Goal: Transaction & Acquisition: Obtain resource

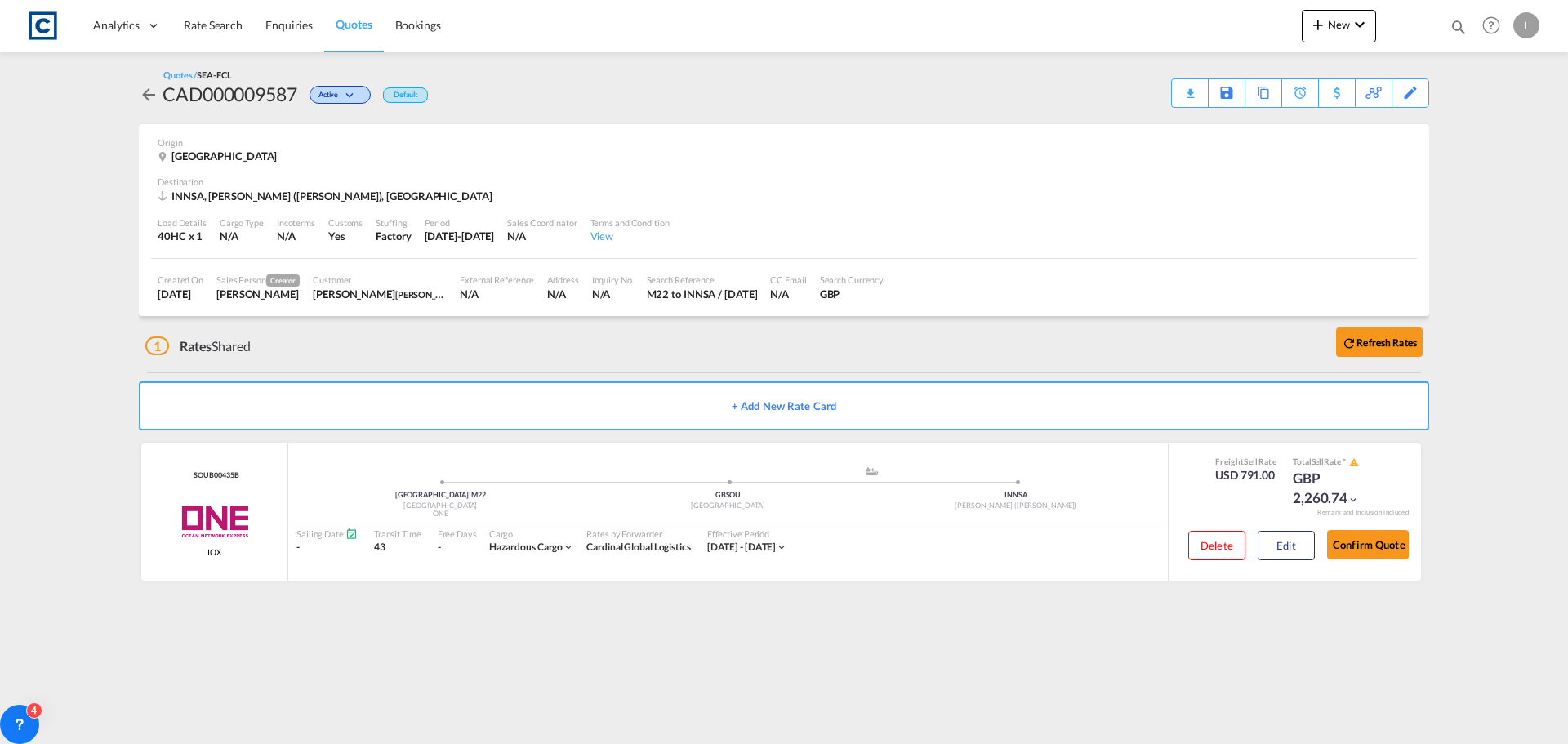
click at [211, 26] on span "Rate Search" at bounding box center [213, 25] width 59 height 14
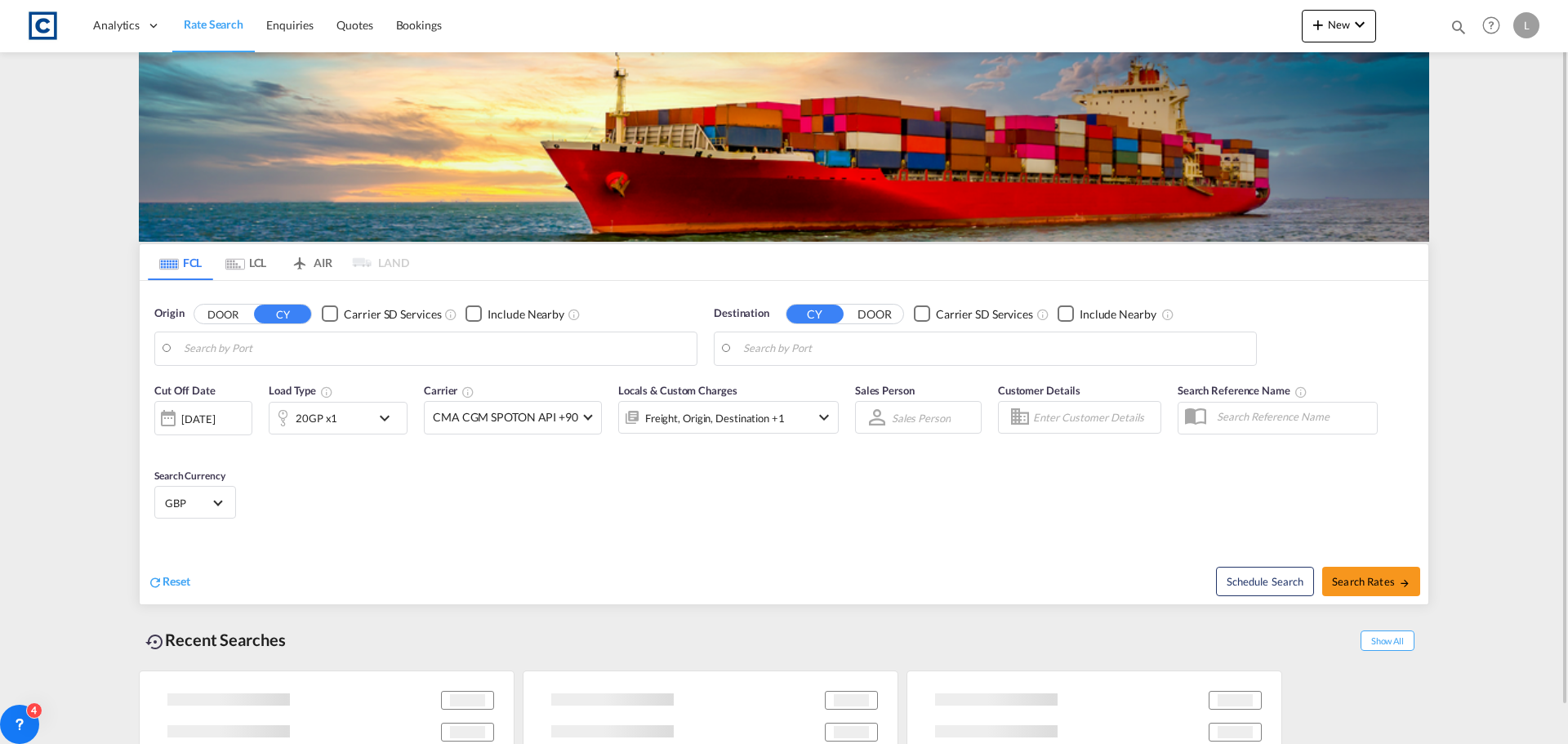
type input "GB-M22, [GEOGRAPHIC_DATA]"
type input "[PERSON_NAME] ([PERSON_NAME]), [GEOGRAPHIC_DATA]"
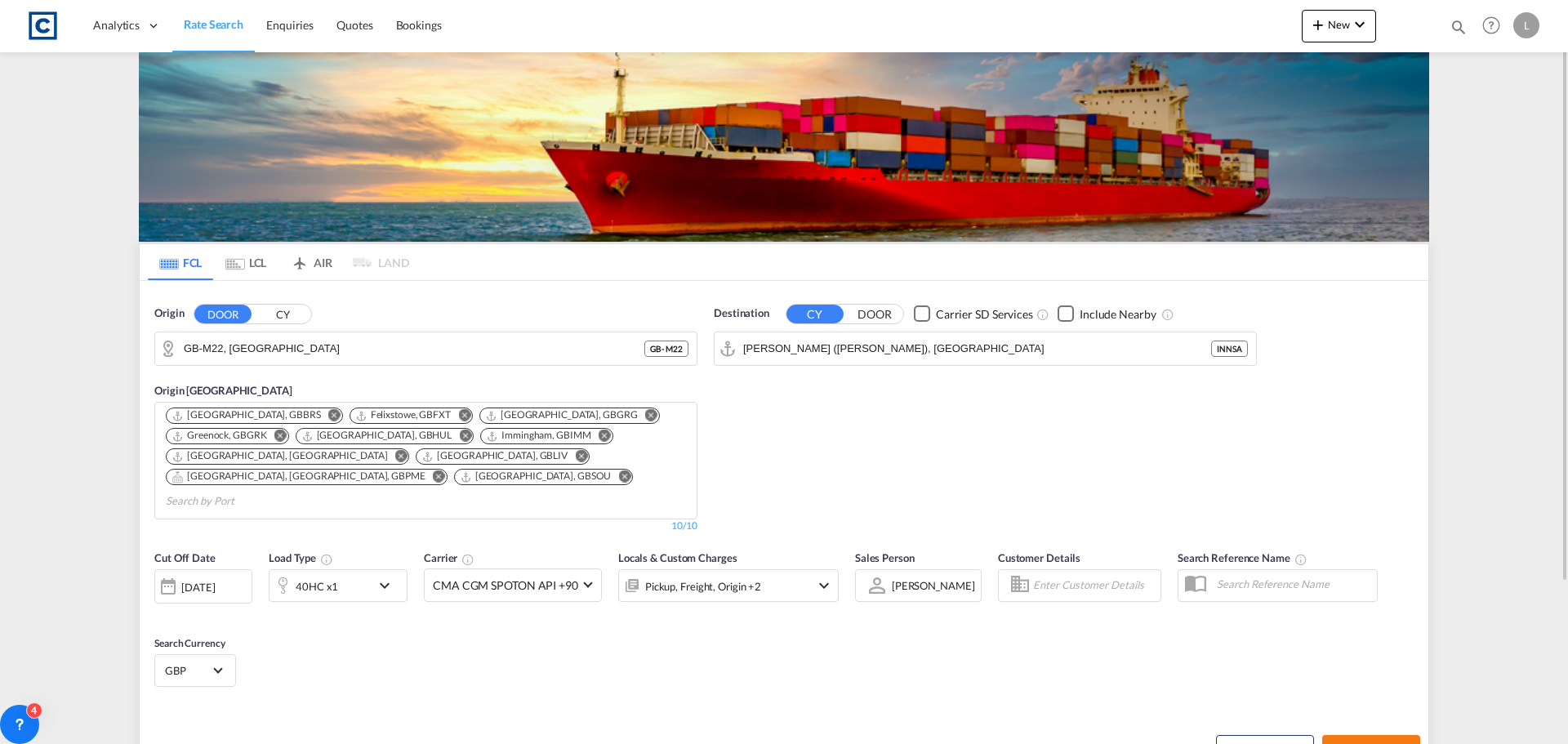
click at [1372, 735] on button "Search Rates" at bounding box center [1371, 750] width 98 height 29
type input "M22 to INNSA / [DATE]"
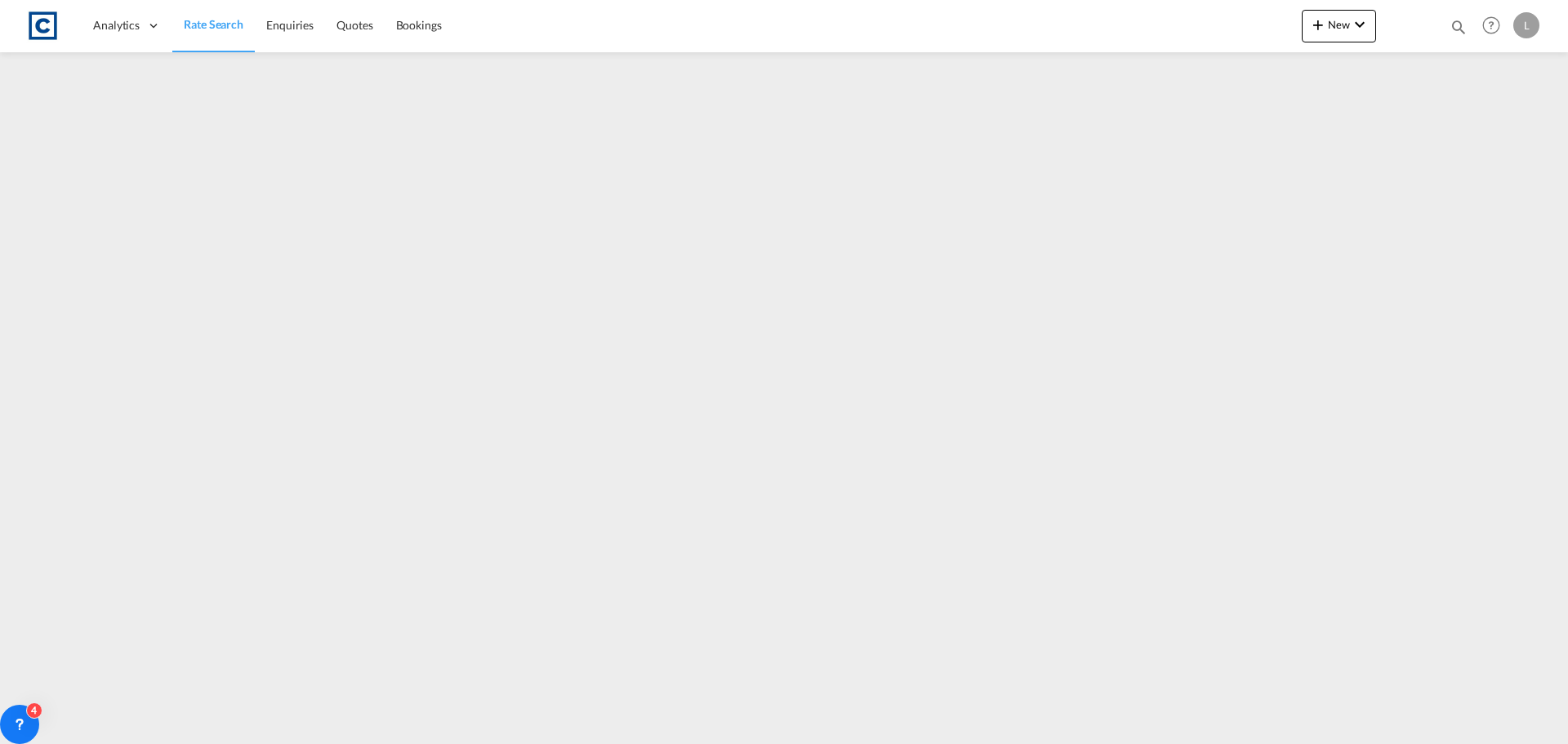
click at [219, 21] on span "Rate Search" at bounding box center [213, 24] width 60 height 14
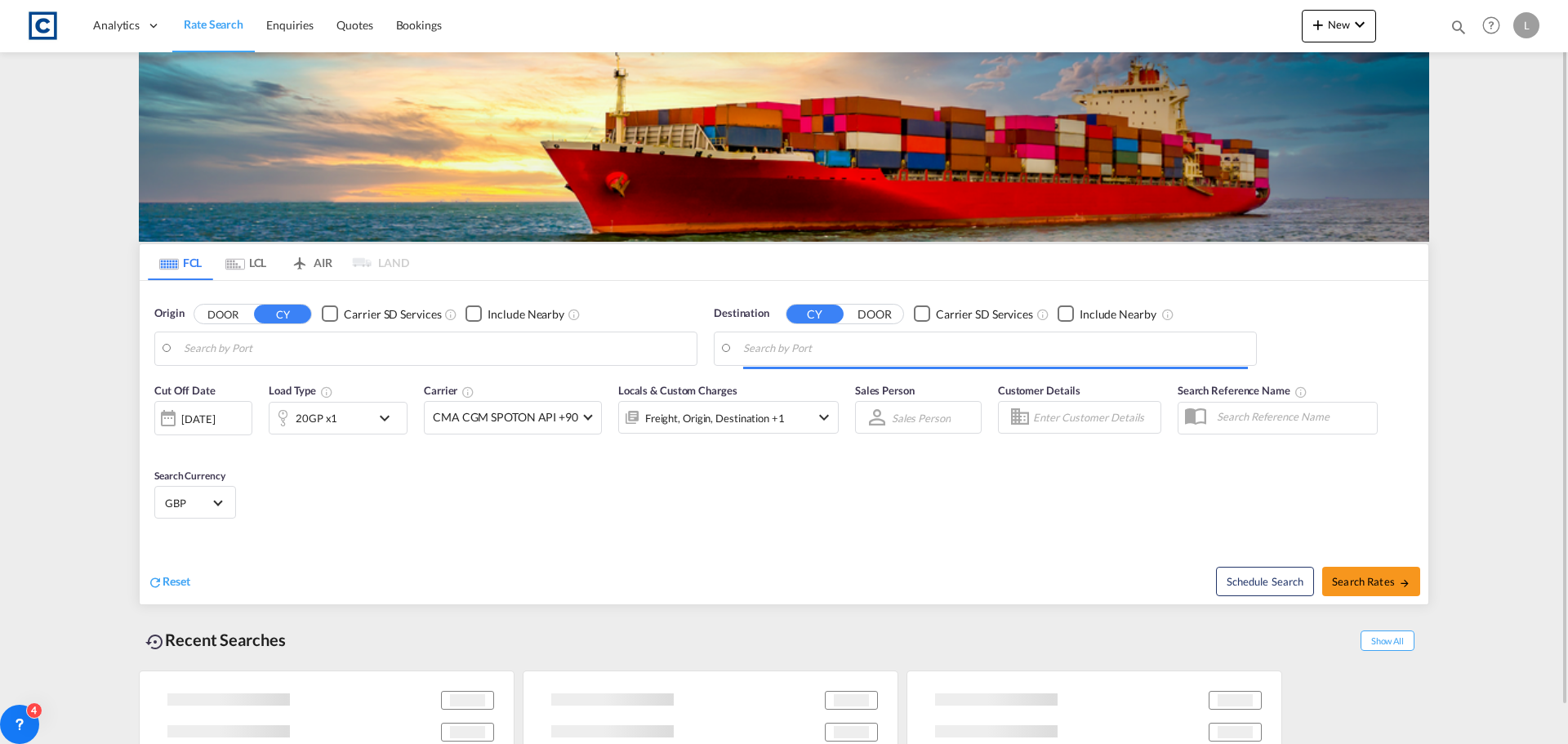
type input "GB-M22, [GEOGRAPHIC_DATA]"
type input "[PERSON_NAME] ([PERSON_NAME]), [GEOGRAPHIC_DATA]"
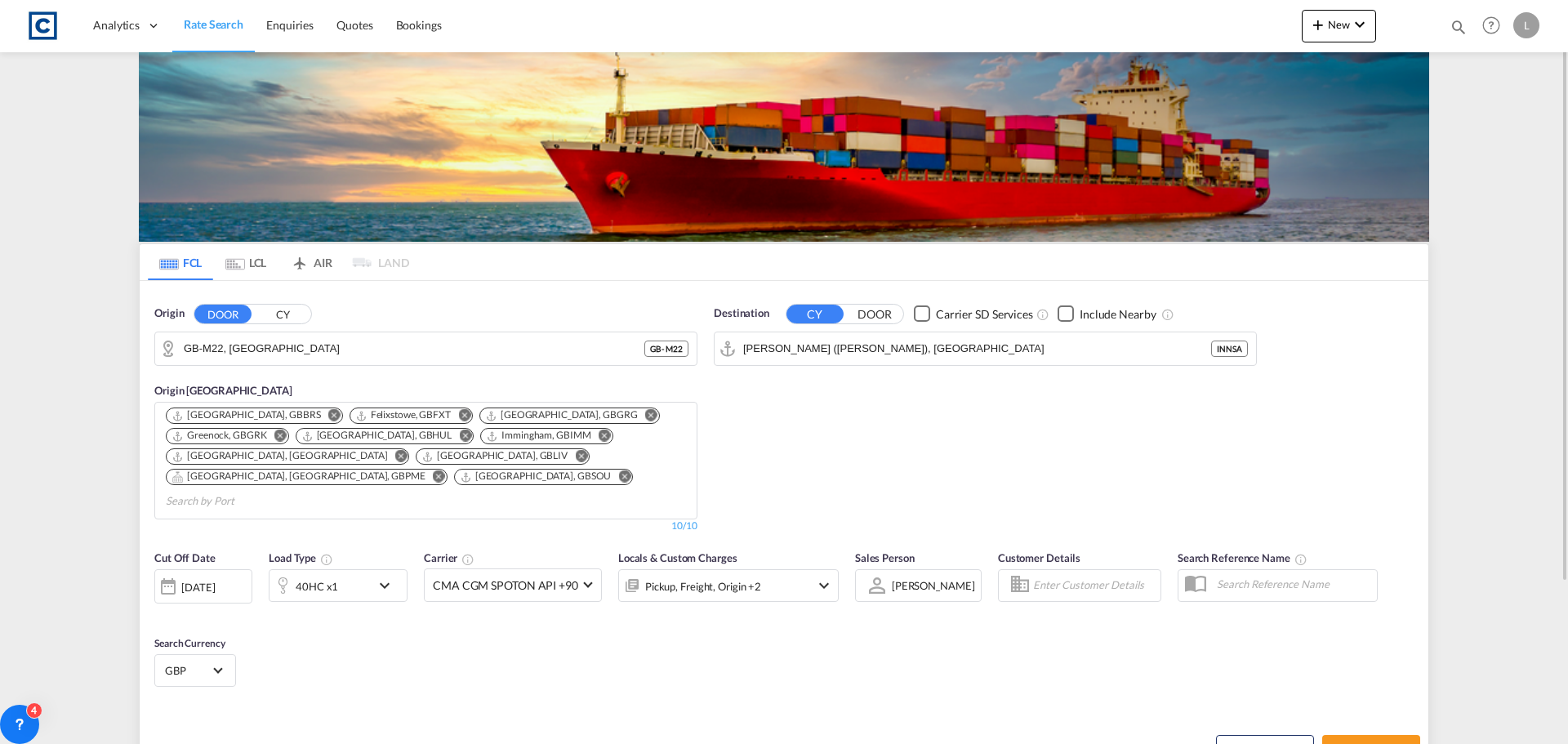
click at [248, 262] on md-tab-item "LCL" at bounding box center [245, 263] width 65 height 36
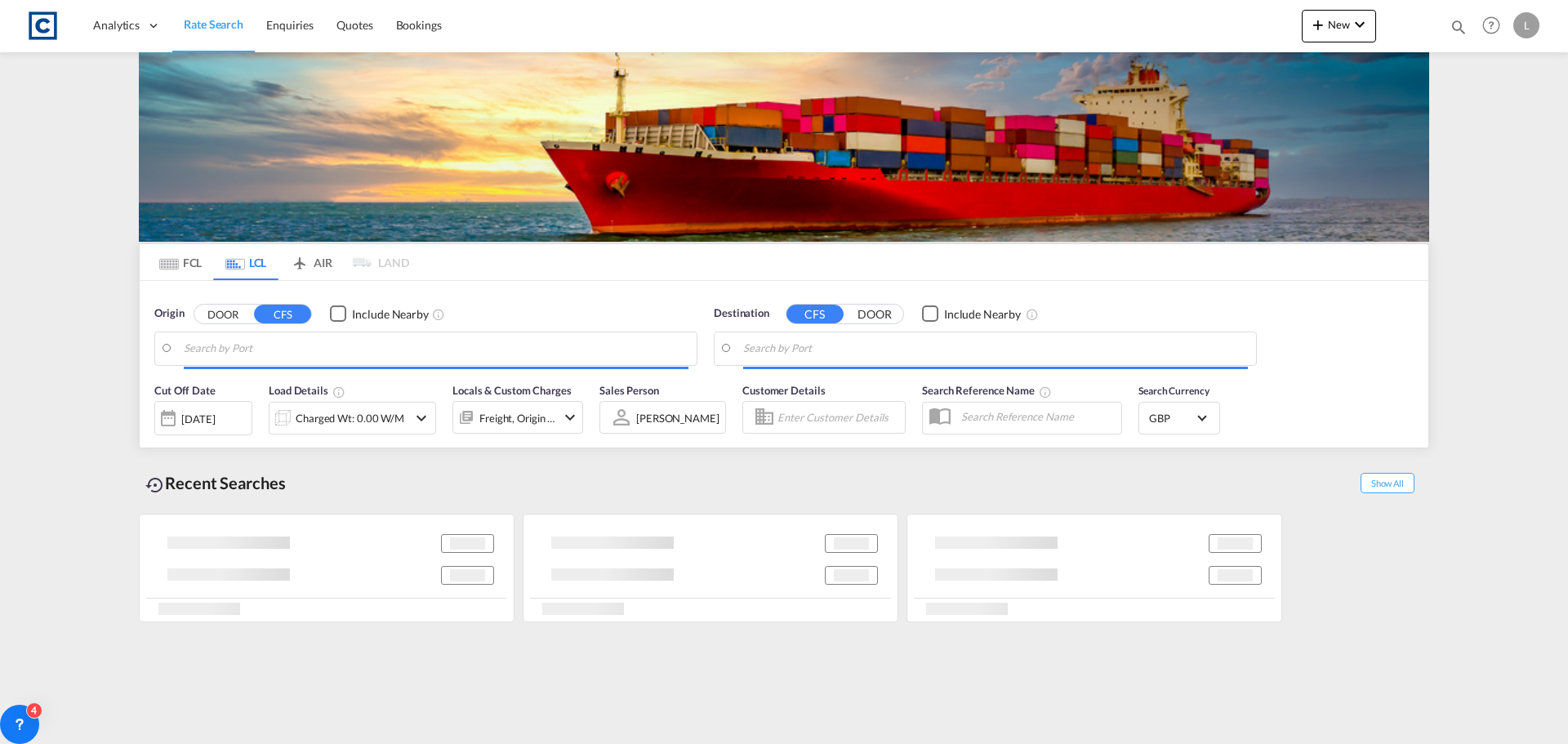
type input "GB-LL13, [GEOGRAPHIC_DATA]"
type input "Muara, BNMUA"
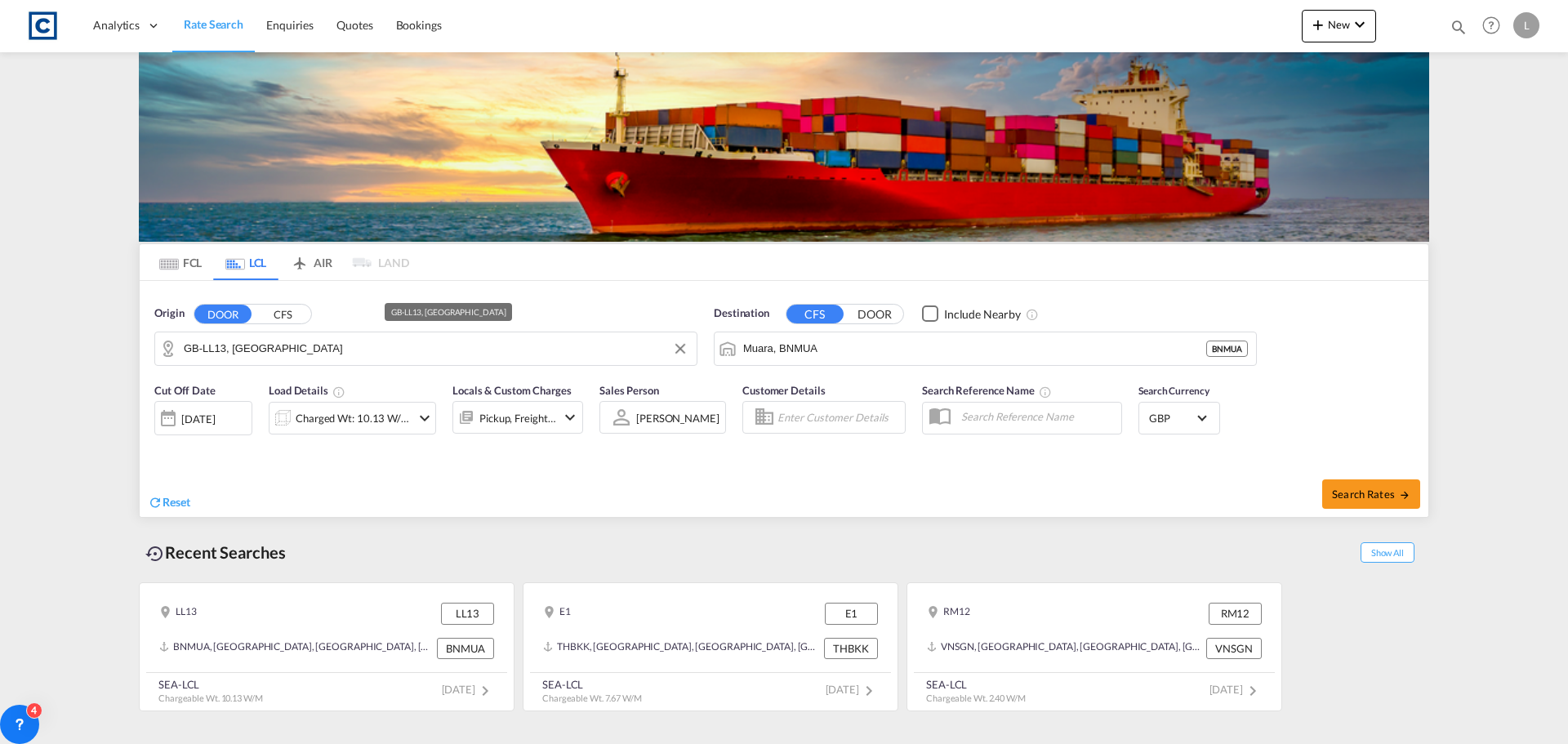
click at [291, 351] on input "GB-LL13, [GEOGRAPHIC_DATA]" at bounding box center [436, 349] width 505 height 25
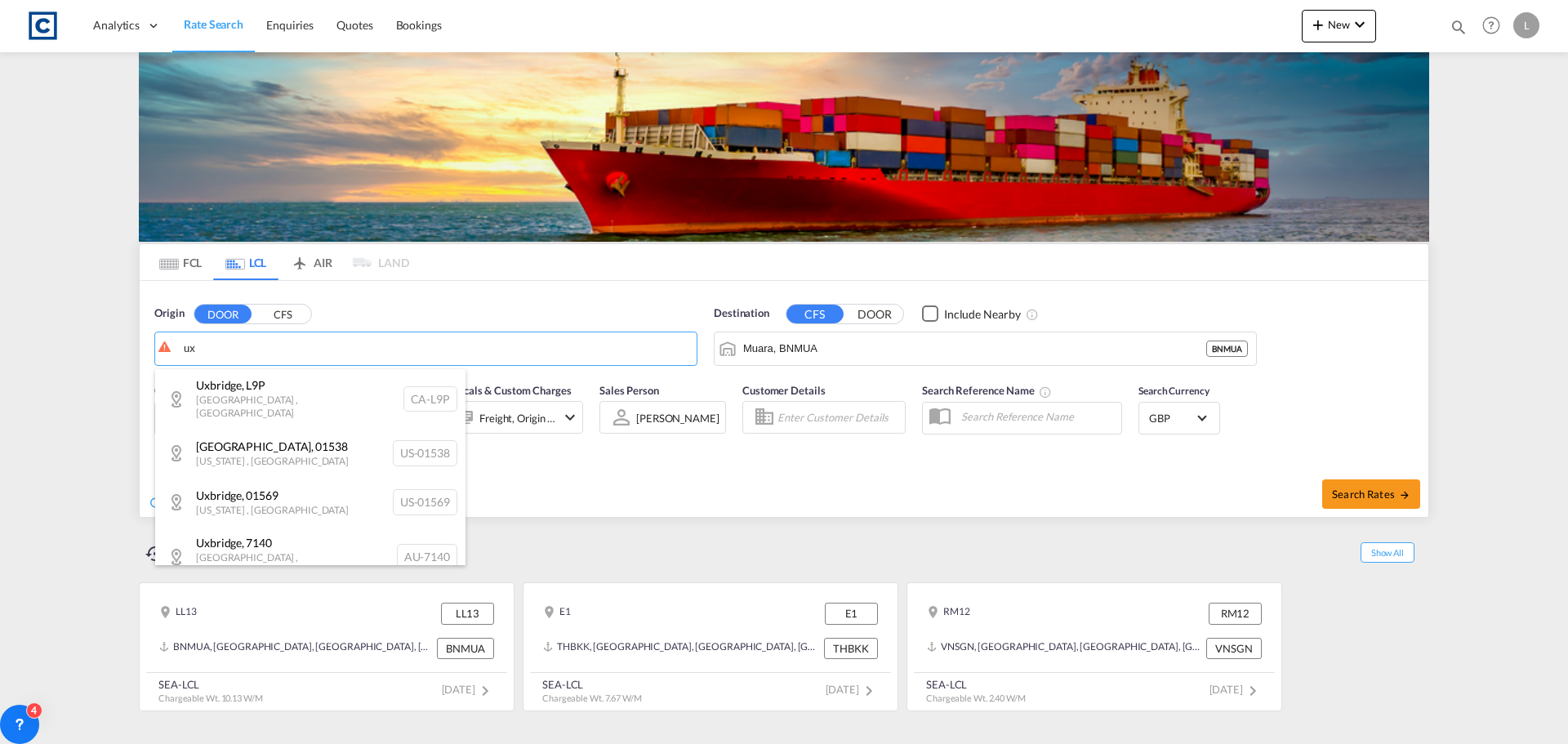
type input "u"
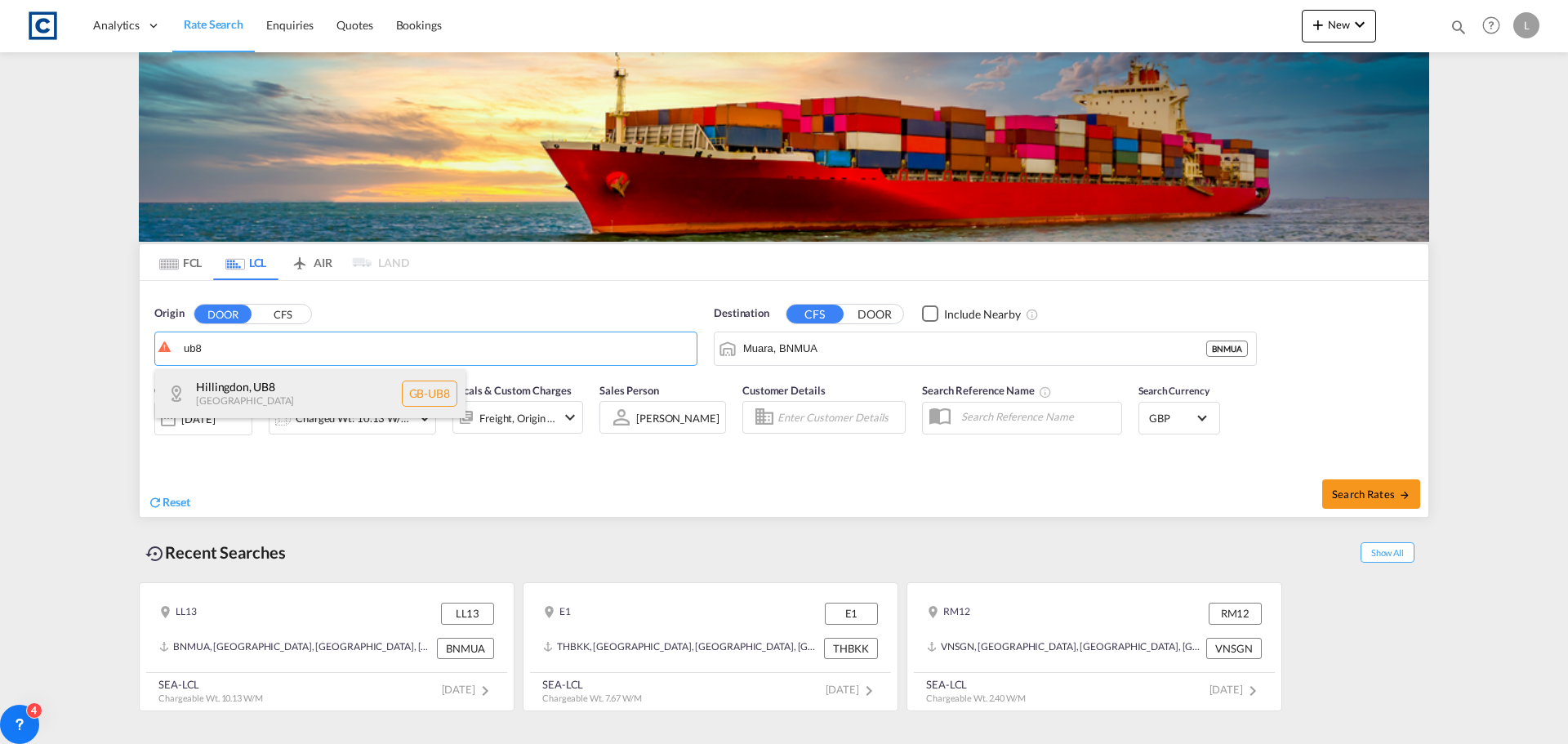
click at [270, 400] on div "Hillingdon , UB8 [GEOGRAPHIC_DATA] [GEOGRAPHIC_DATA]-UB8" at bounding box center [311, 394] width 311 height 49
type input "GB-UB8, Hillingdon"
click at [877, 339] on input "Muara, BNMUA" at bounding box center [996, 349] width 505 height 25
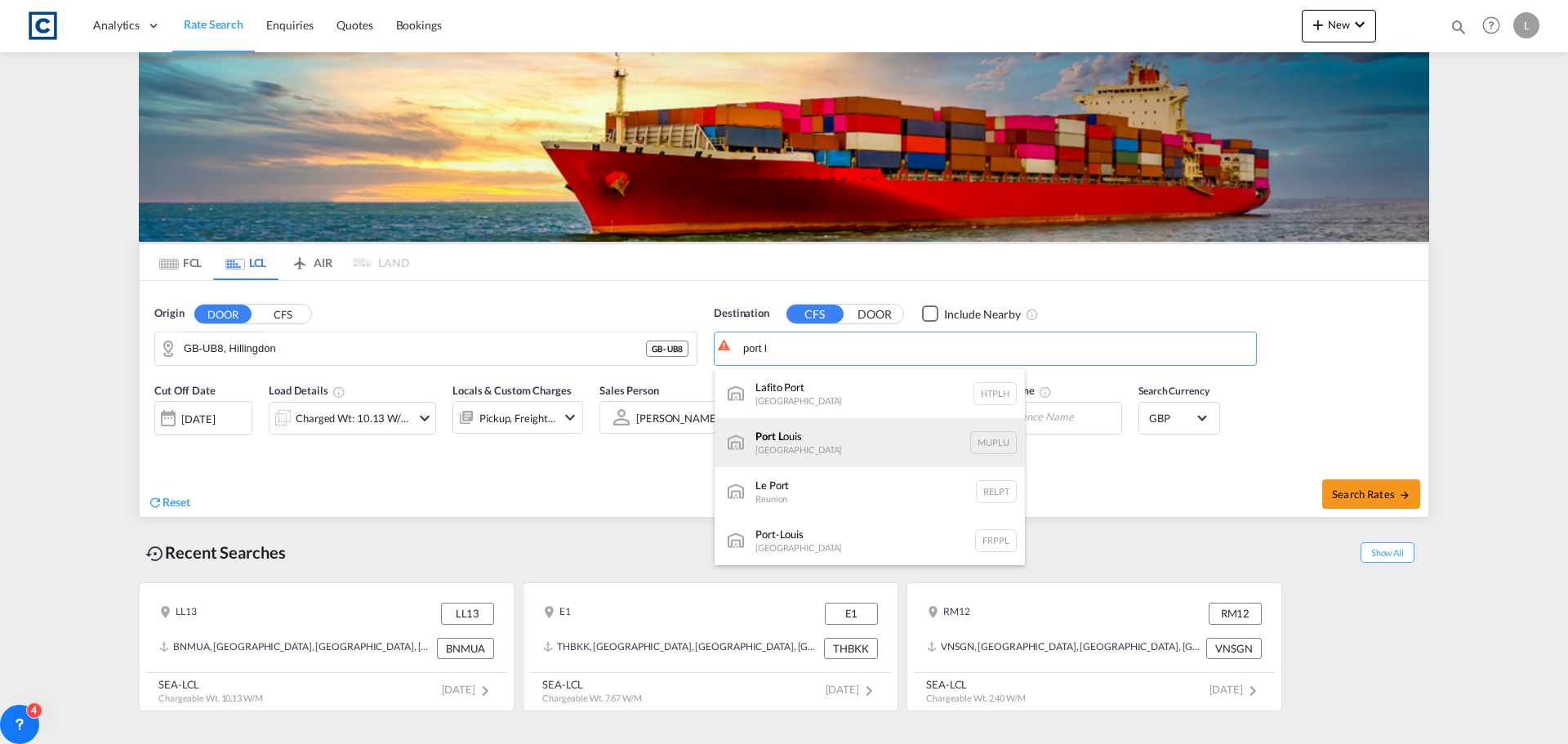
click at [799, 439] on div "[GEOGRAPHIC_DATA] [GEOGRAPHIC_DATA] [GEOGRAPHIC_DATA]" at bounding box center [870, 443] width 311 height 49
type input "[GEOGRAPHIC_DATA], MUPLU"
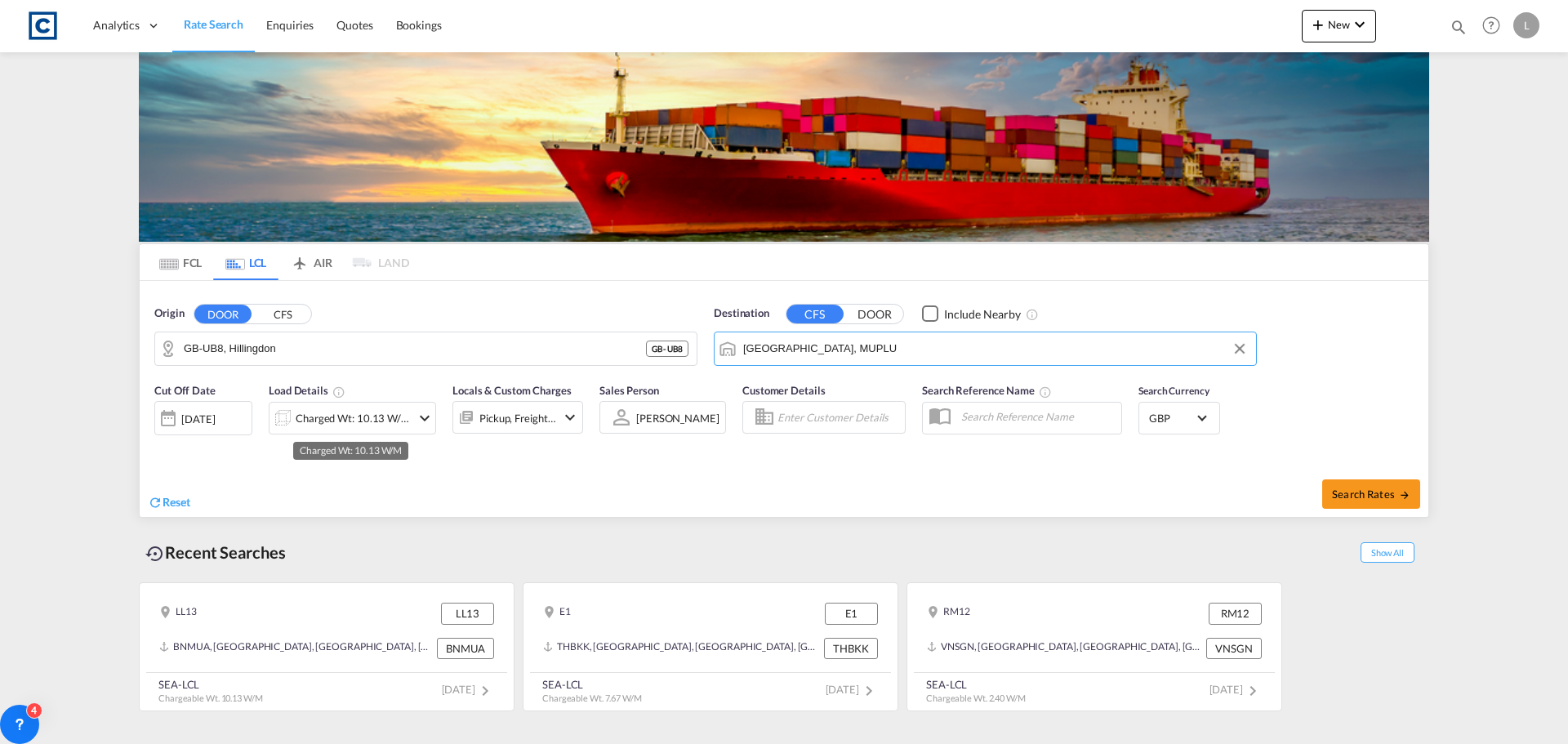
click at [356, 419] on div "Charged Wt: 10.13 W/M" at bounding box center [353, 418] width 116 height 23
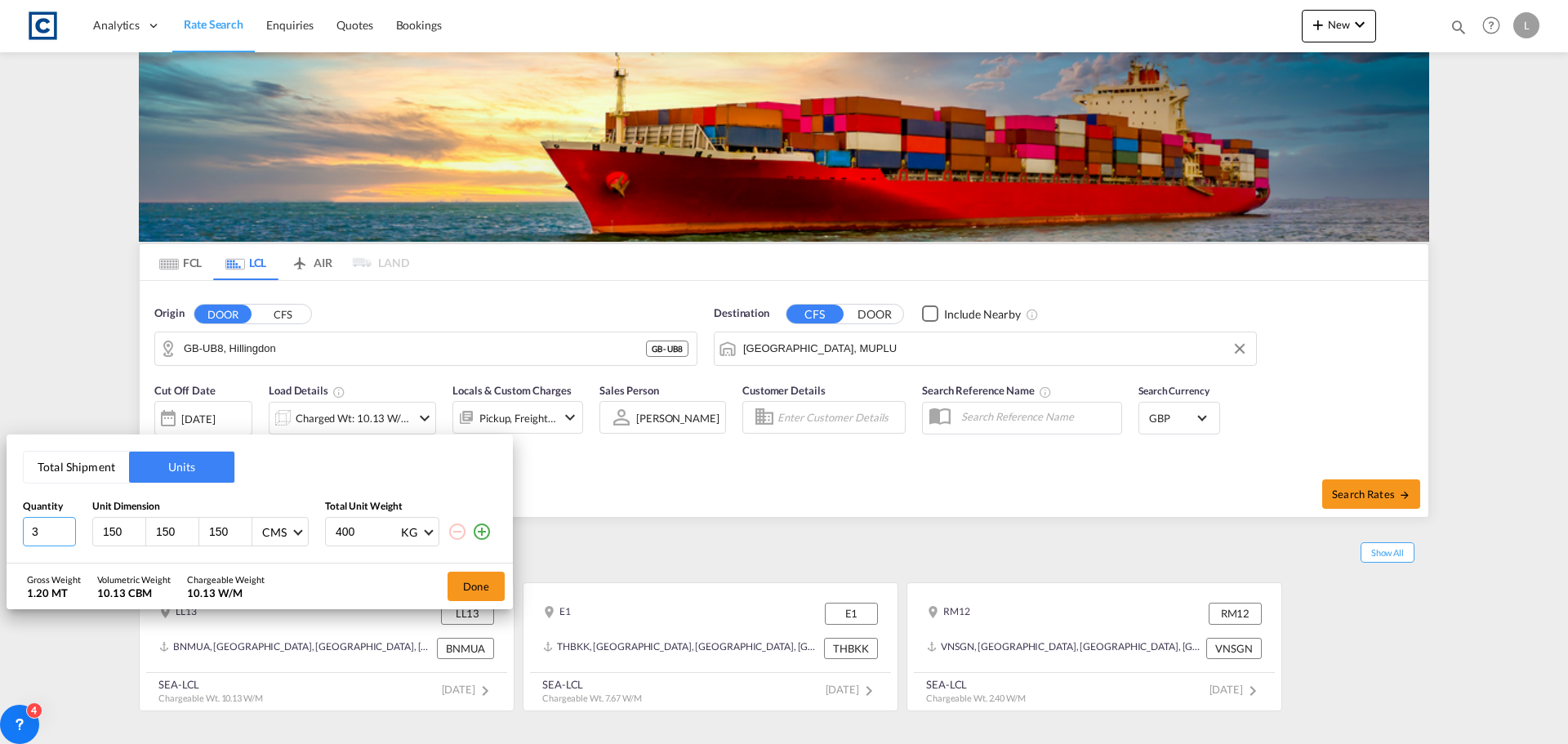
click at [45, 531] on input "3" at bounding box center [49, 532] width 53 height 29
type input "1"
drag, startPoint x: 135, startPoint y: 529, endPoint x: 51, endPoint y: 533, distance: 84.1
click at [101, 533] on input "151" at bounding box center [123, 532] width 45 height 15
type input "1"
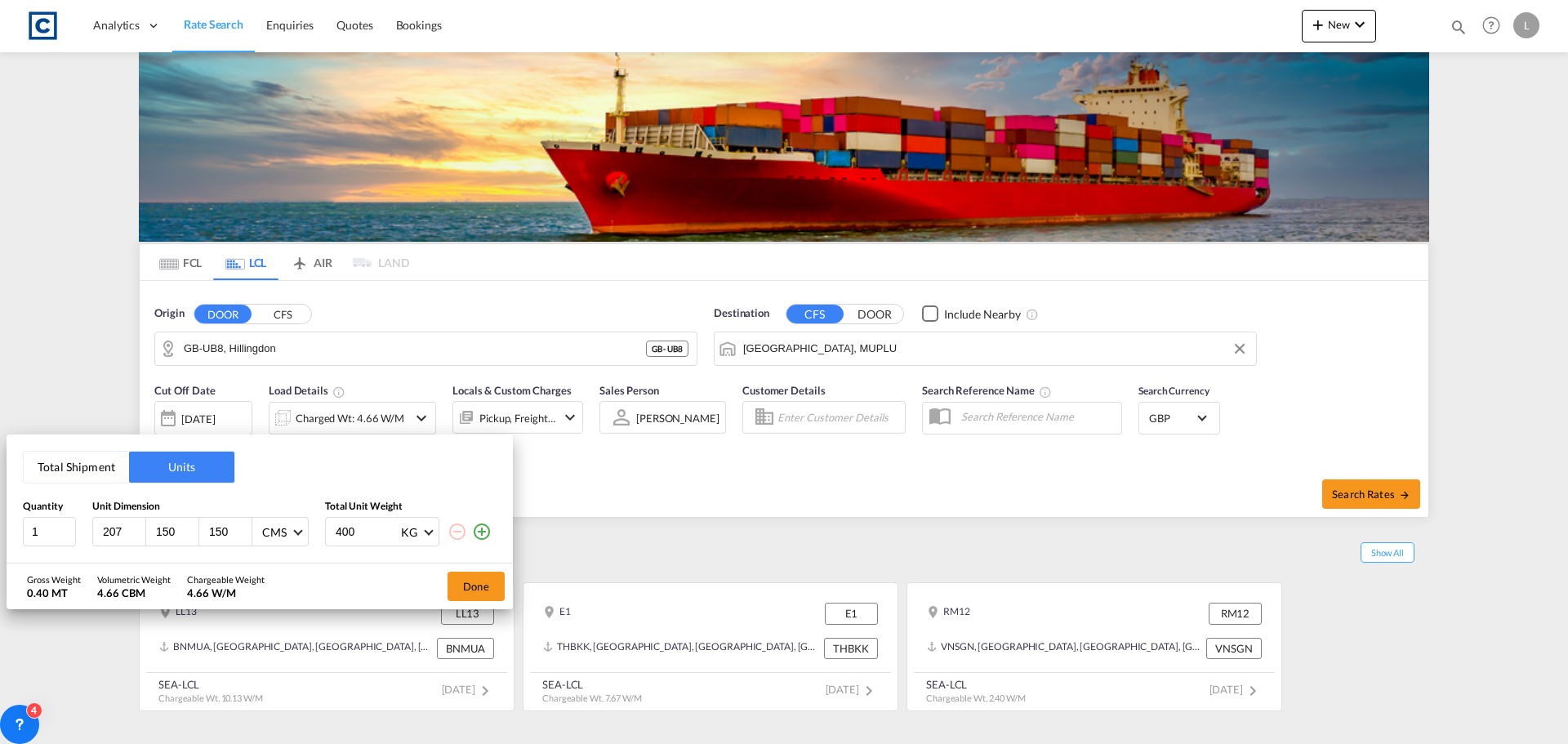
type input "207"
drag, startPoint x: 147, startPoint y: 524, endPoint x: 127, endPoint y: 518, distance: 20.9
click at [127, 519] on div "207 150 150 CMS CMS Inches" at bounding box center [200, 532] width 216 height 29
type input "125"
click at [163, 524] on div "207 125 150 CMS CMS Inches" at bounding box center [200, 532] width 216 height 29
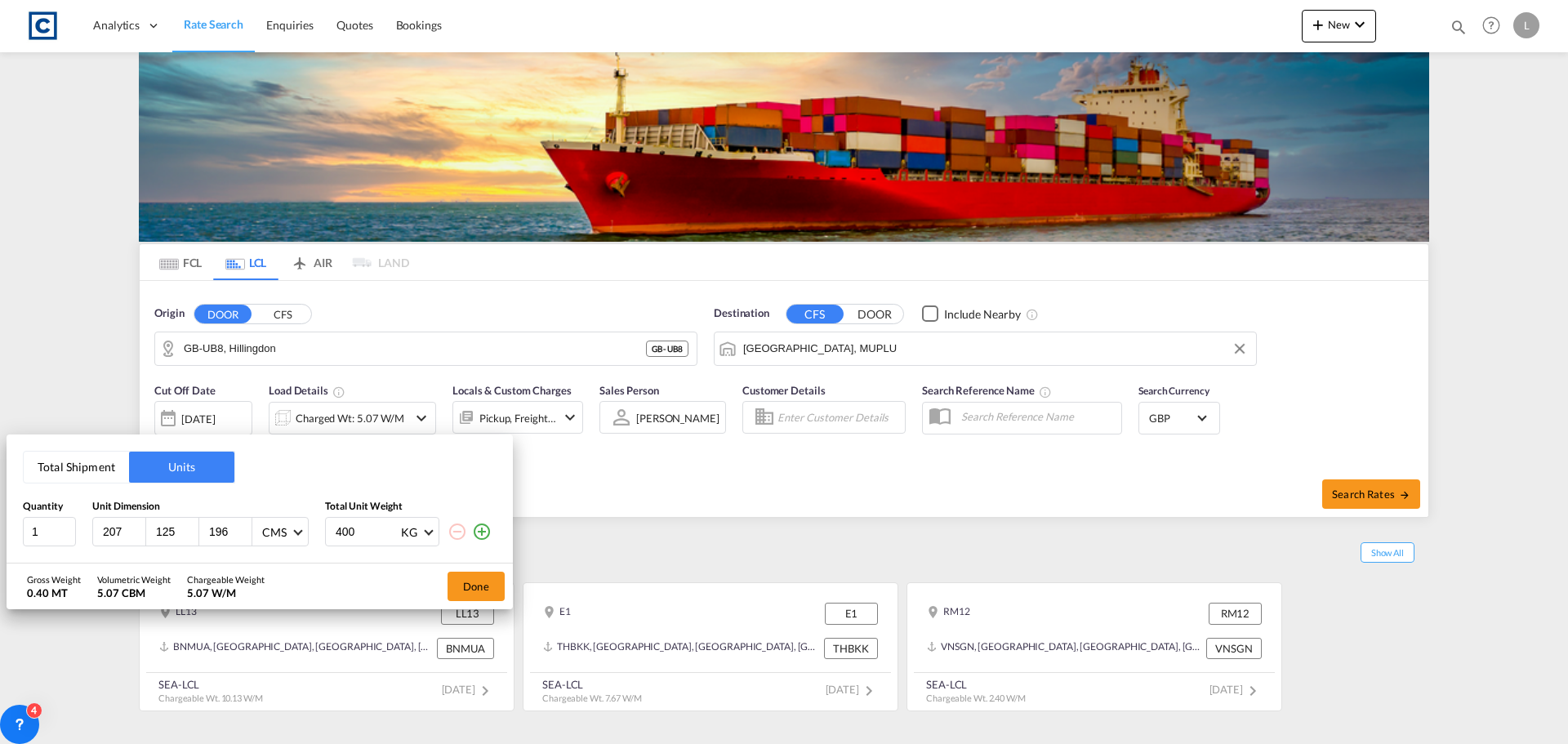
type input "196"
drag, startPoint x: 359, startPoint y: 527, endPoint x: 235, endPoint y: 519, distance: 124.3
click at [235, 519] on div "1 207 125 196 CMS CMS Inches 400 KG KG LB" at bounding box center [260, 532] width 474 height 29
type input "500"
click at [485, 534] on md-icon "icon-plus-circle-outline" at bounding box center [481, 532] width 20 height 20
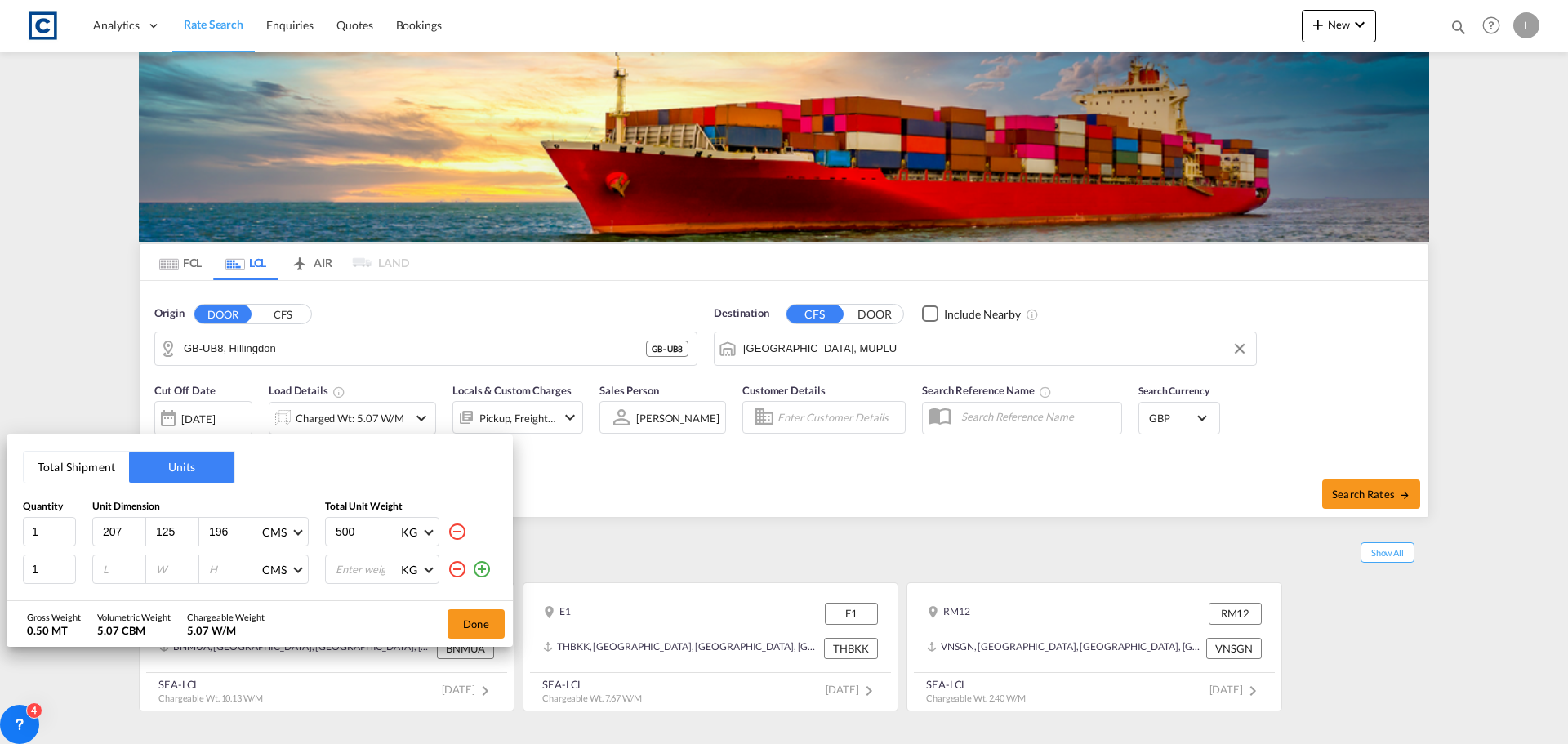
click at [127, 572] on input "number" at bounding box center [123, 570] width 45 height 15
type input "250"
click at [177, 568] on input "number" at bounding box center [176, 570] width 45 height 15
type input "122"
click at [230, 566] on input "number" at bounding box center [229, 570] width 45 height 15
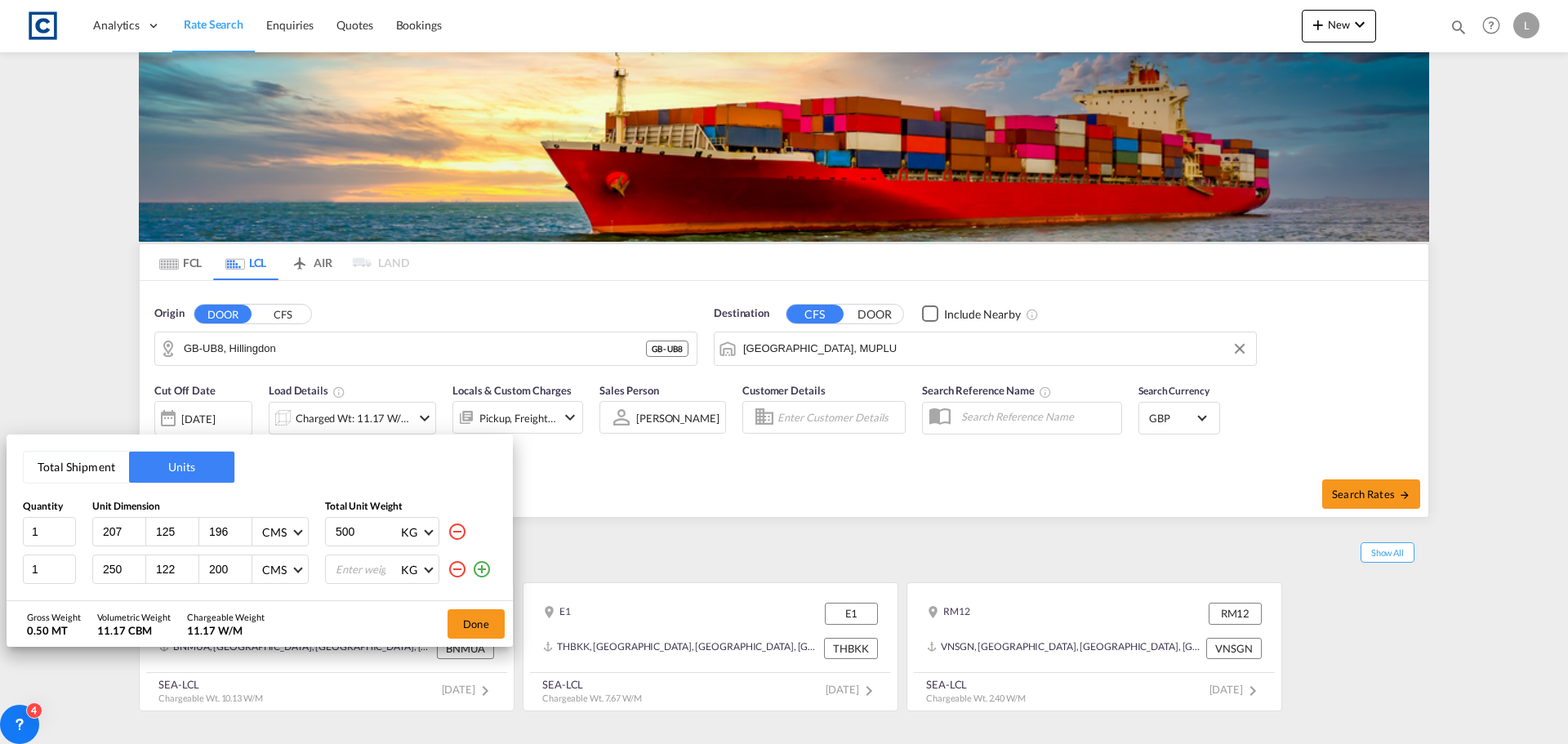
type input "200"
click at [341, 567] on input "number" at bounding box center [367, 569] width 65 height 27
type input "454"
click at [476, 631] on button "Done" at bounding box center [476, 624] width 57 height 29
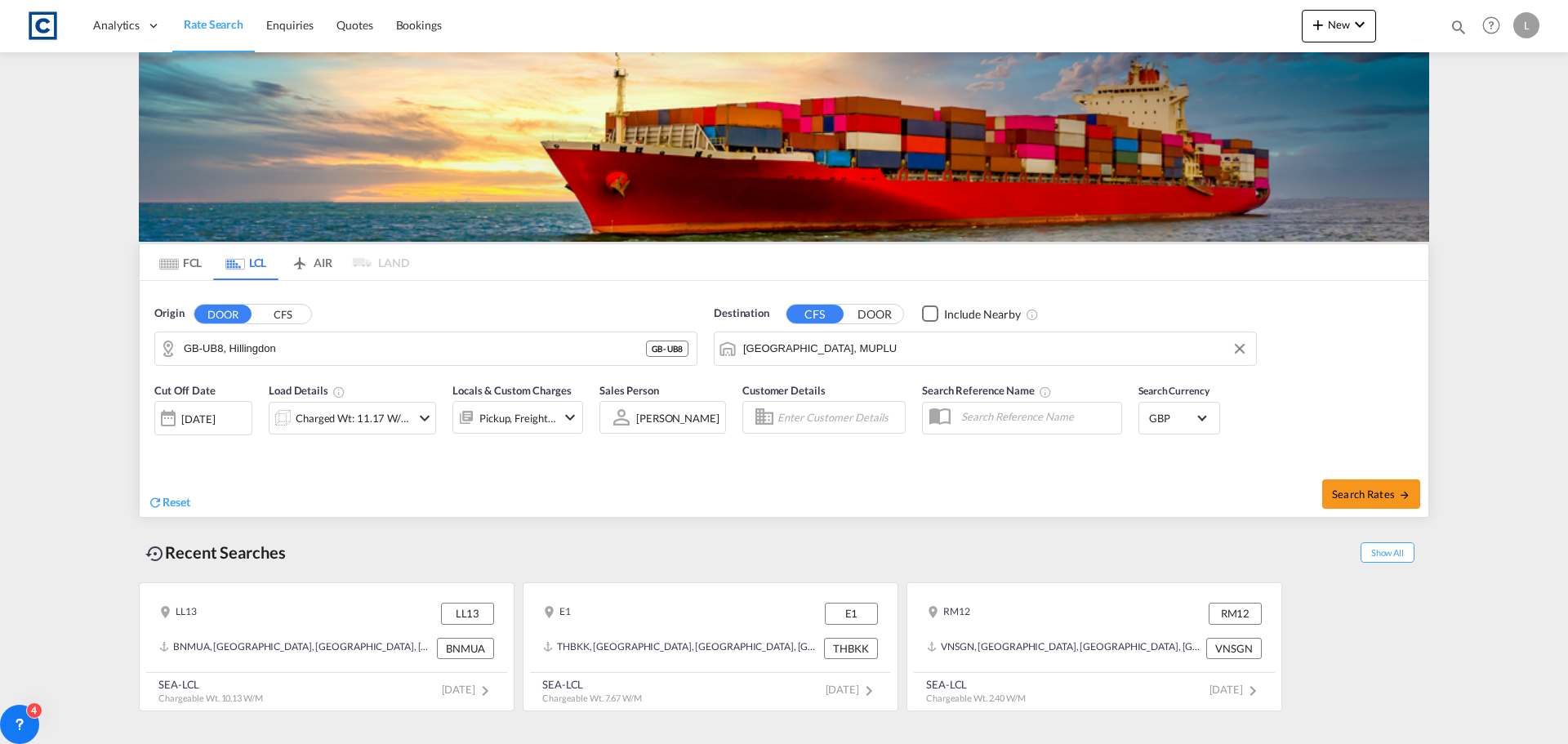
click at [1368, 478] on div "Search Rates" at bounding box center [1108, 494] width 640 height 46
click at [1365, 491] on span "Search Rates" at bounding box center [1371, 495] width 79 height 13
type input "UB8 to MUPLU / [DATE]"
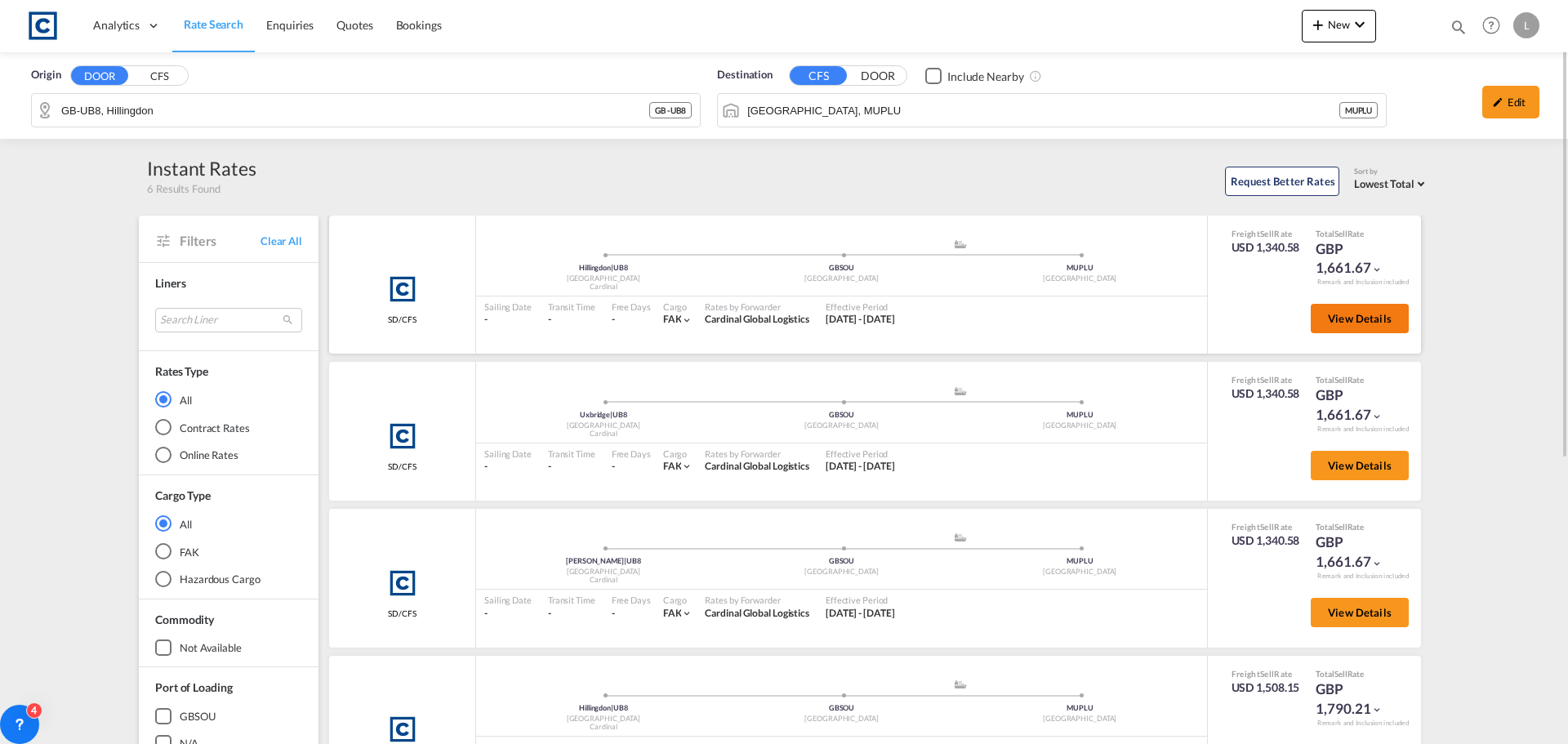
click at [1341, 318] on span "View Details" at bounding box center [1360, 318] width 63 height 13
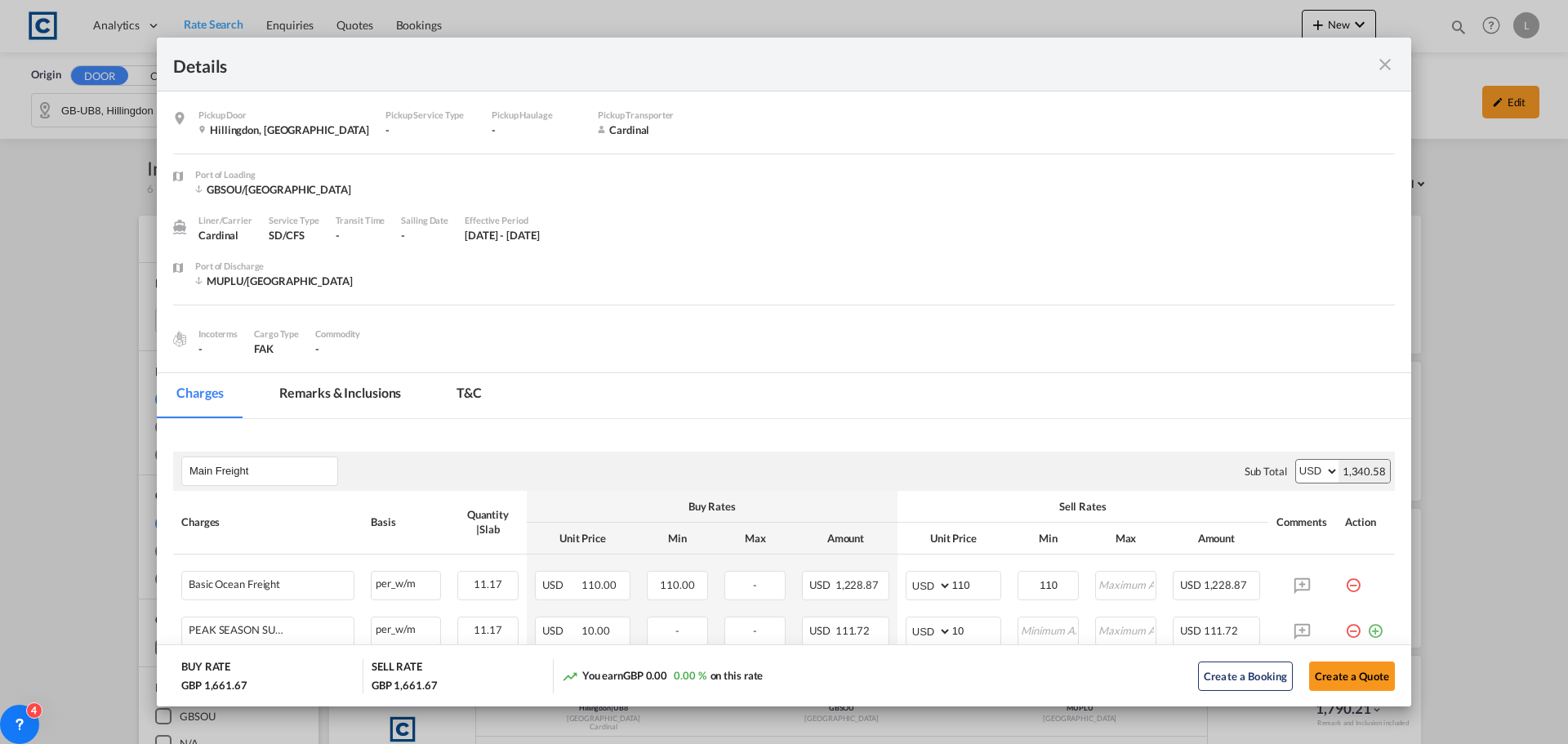
click at [1384, 66] on md-icon "icon-close fg-AAA8AD m-0 cursor" at bounding box center [1385, 64] width 20 height 20
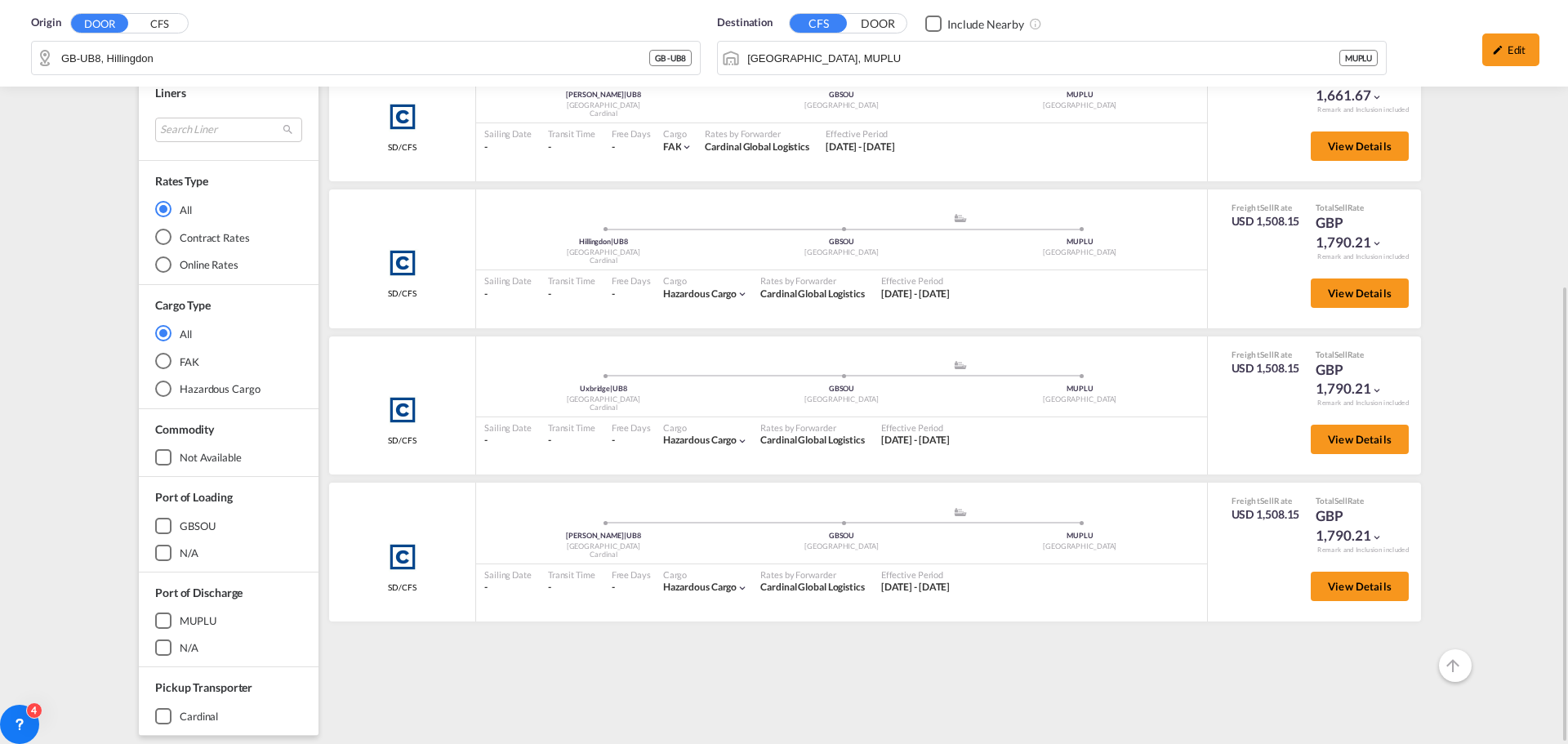
scroll to position [385, 0]
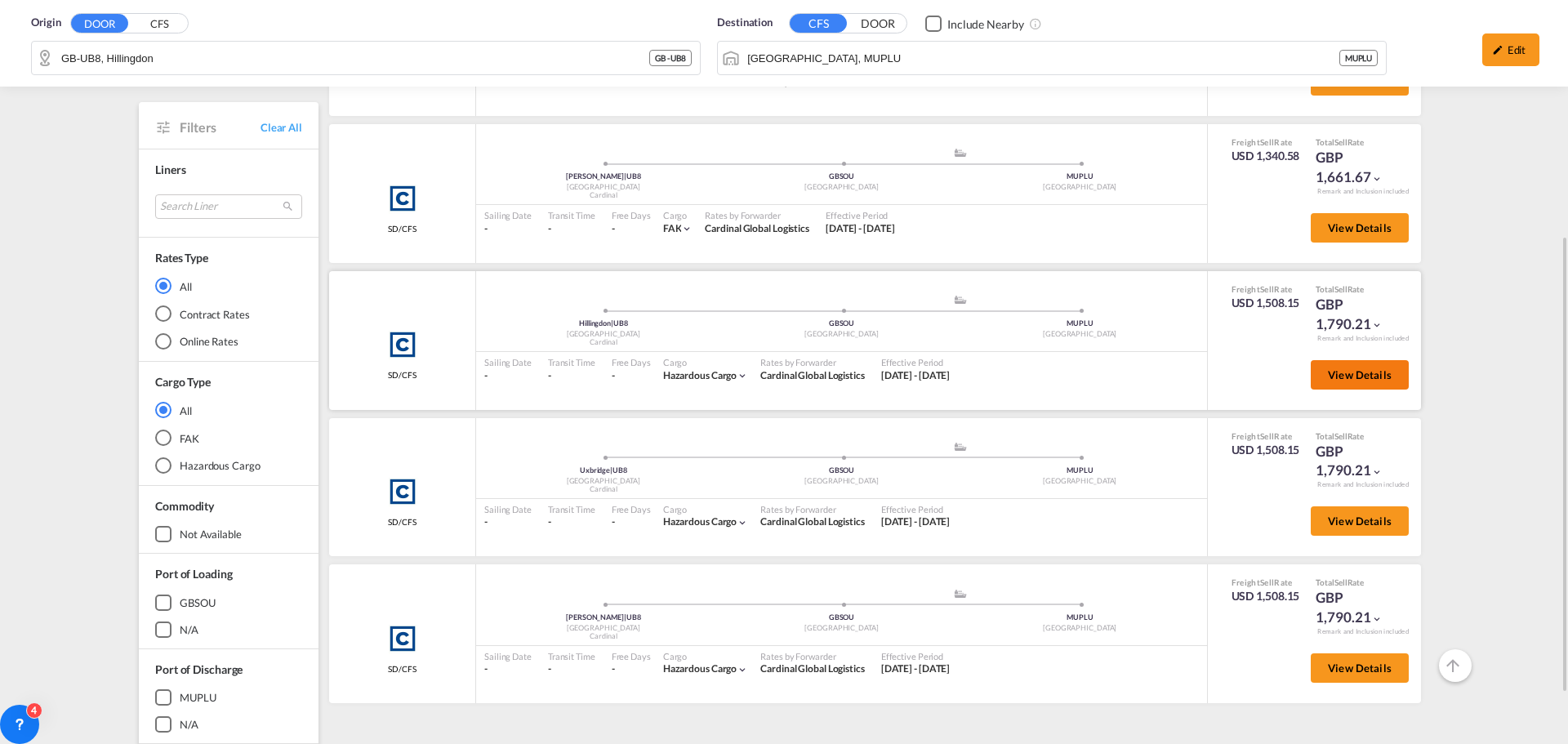
click at [1372, 373] on span "View Details" at bounding box center [1360, 375] width 63 height 13
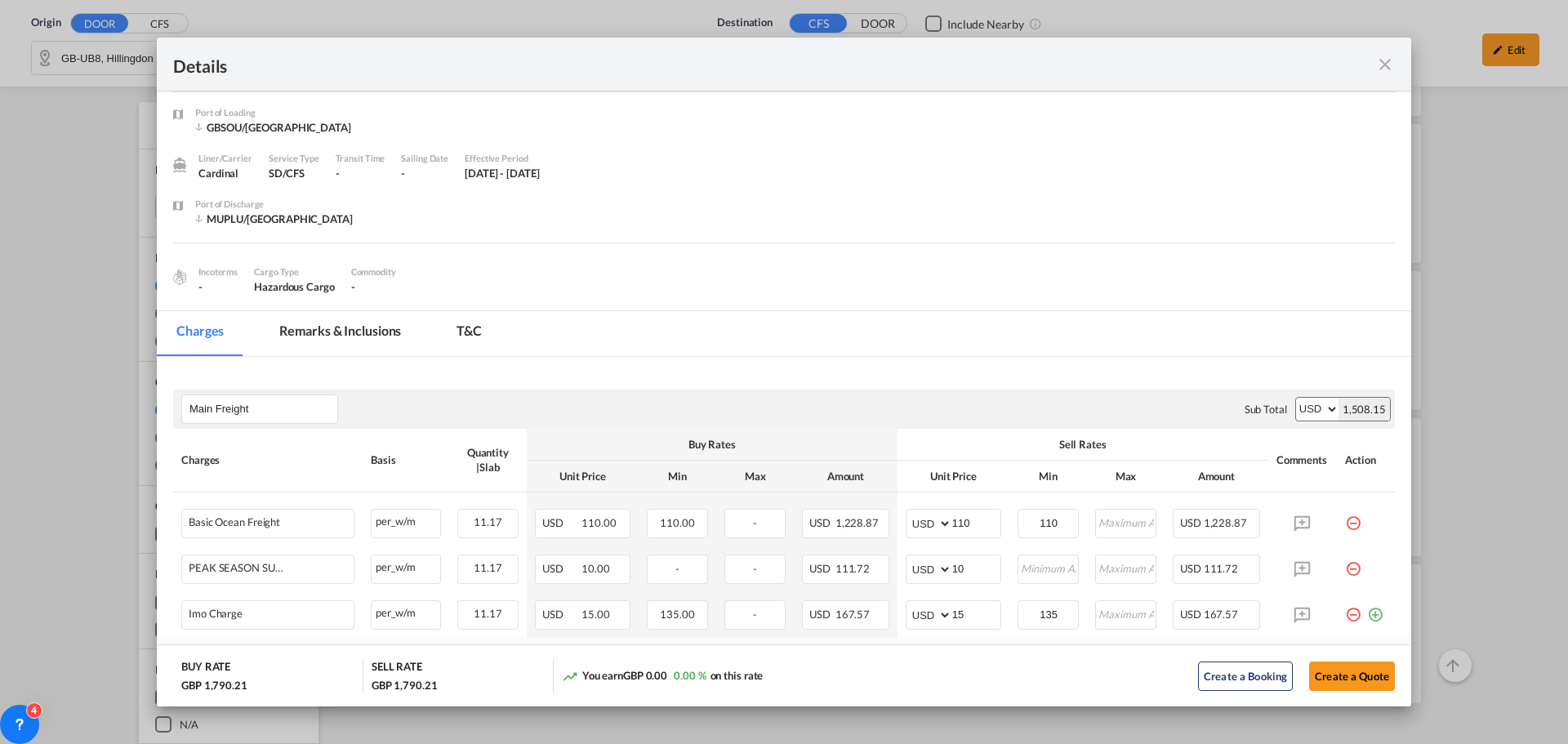
scroll to position [163, 0]
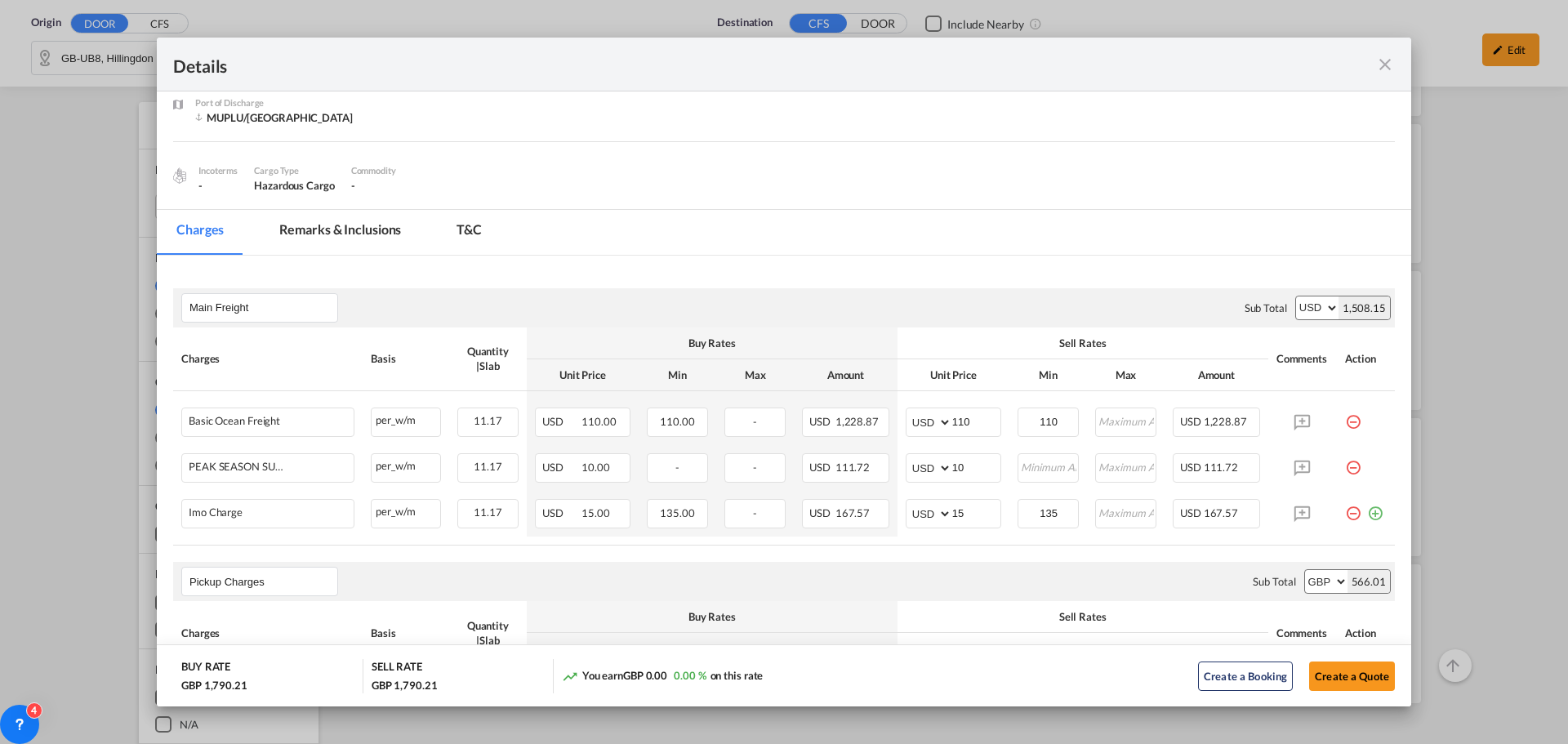
click at [1388, 59] on md-icon "icon-close fg-AAA8AD m-0 cursor" at bounding box center [1385, 64] width 20 height 20
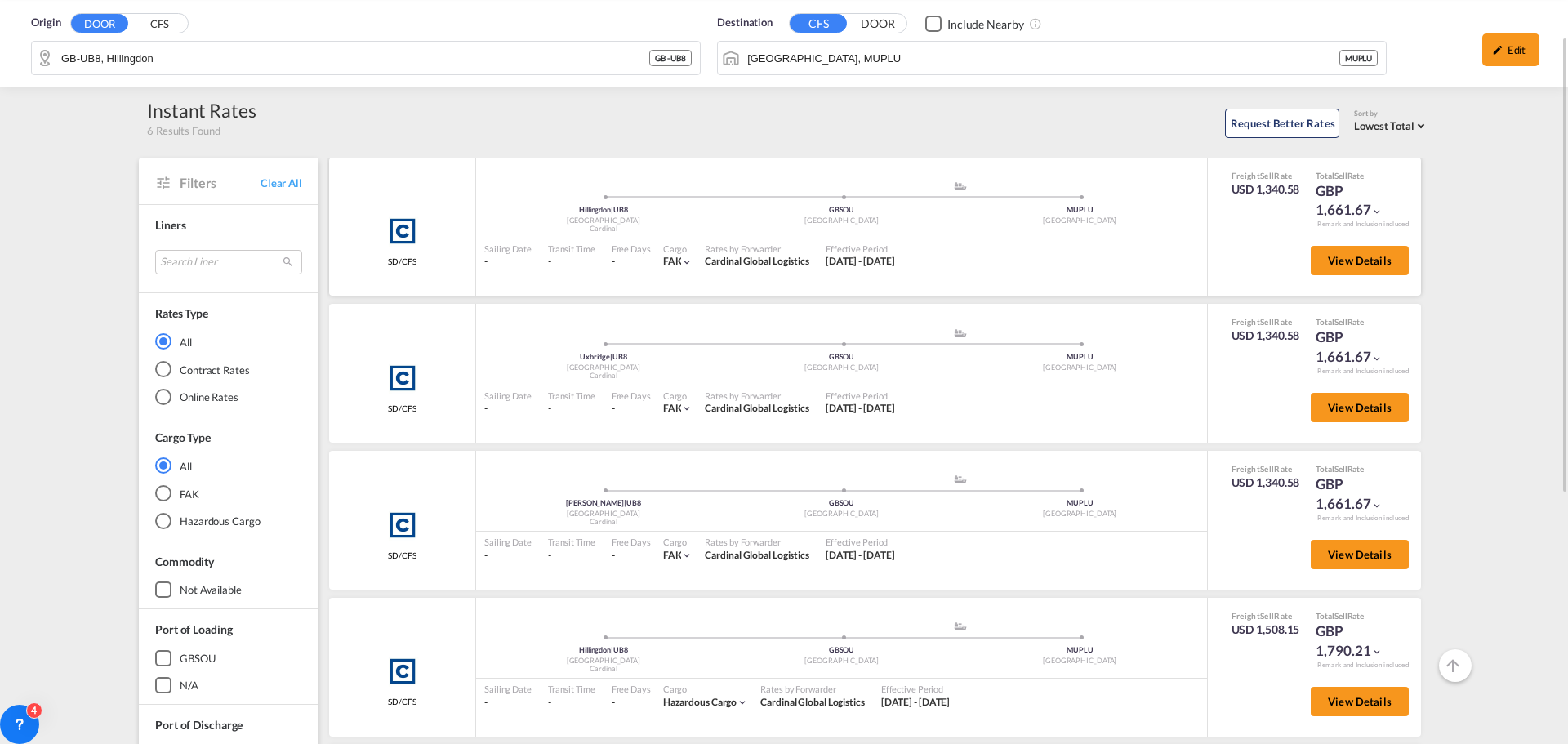
scroll to position [0, 0]
